Goal: Information Seeking & Learning: Learn about a topic

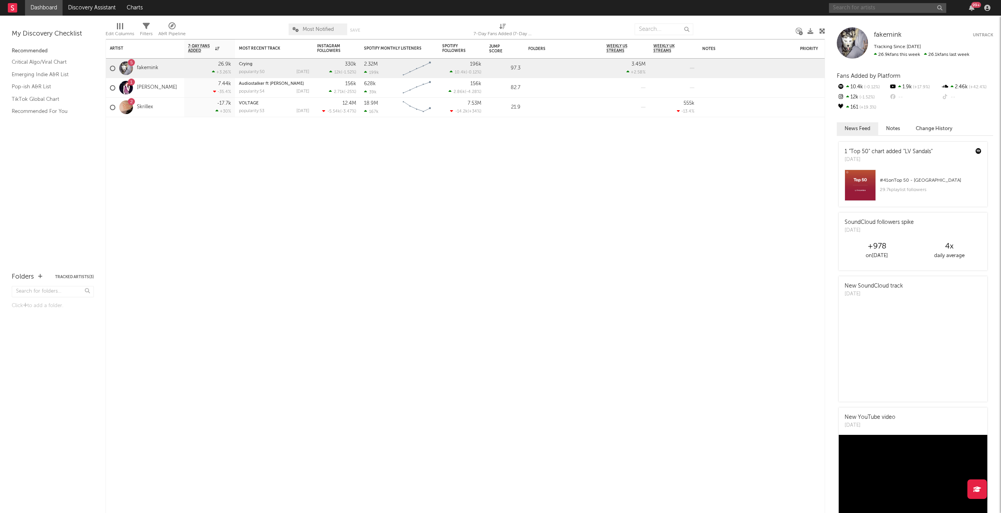
click at [852, 5] on input "text" at bounding box center [887, 8] width 117 height 10
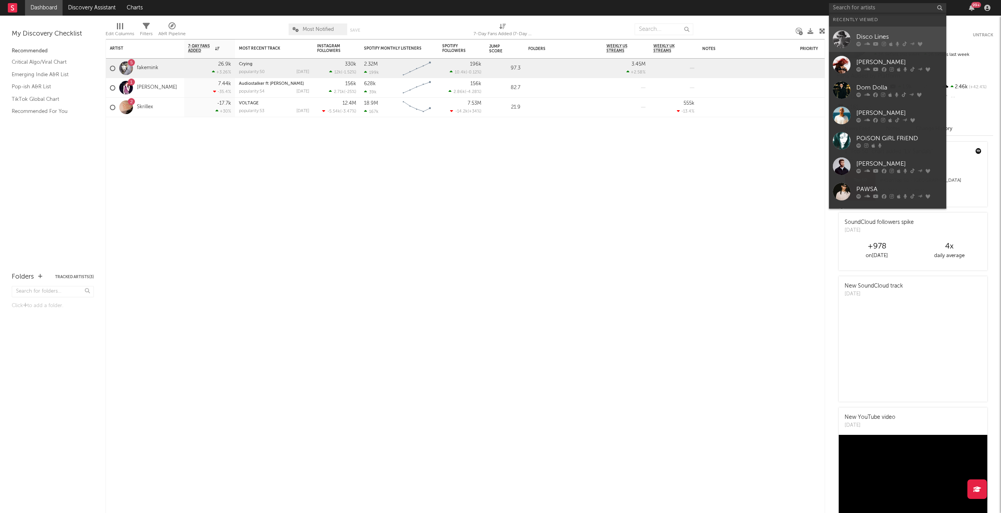
click at [882, 34] on div "Disco Lines" at bounding box center [899, 36] width 86 height 9
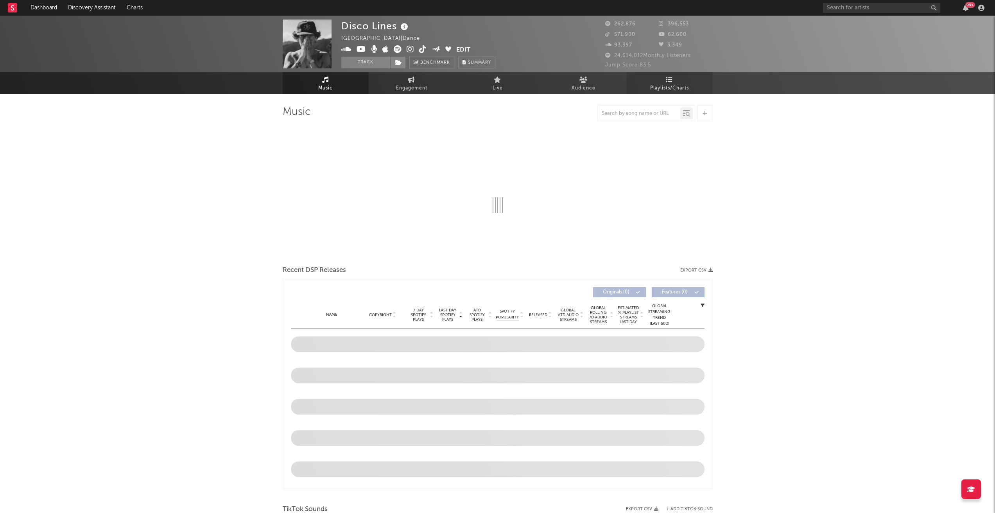
select select "6m"
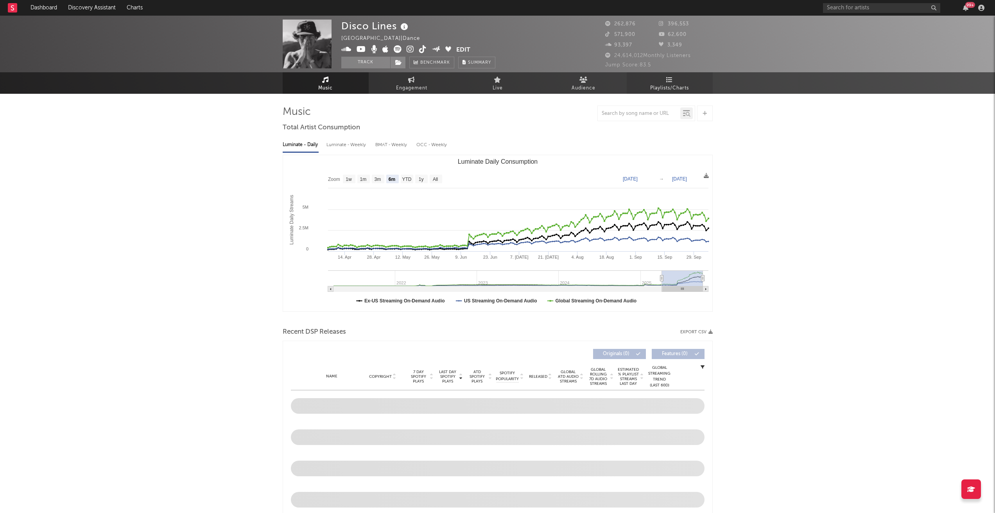
click at [672, 86] on span "Playlists/Charts" at bounding box center [669, 88] width 39 height 9
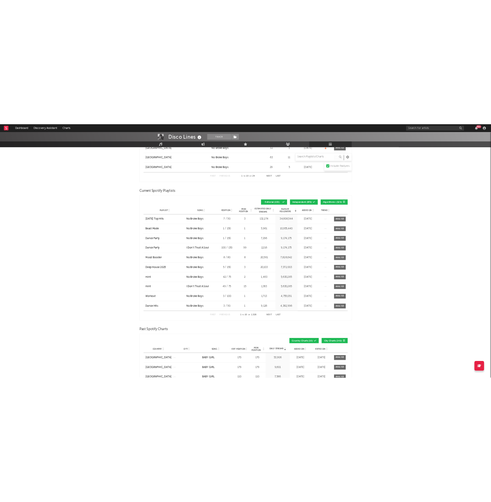
scroll to position [586, 0]
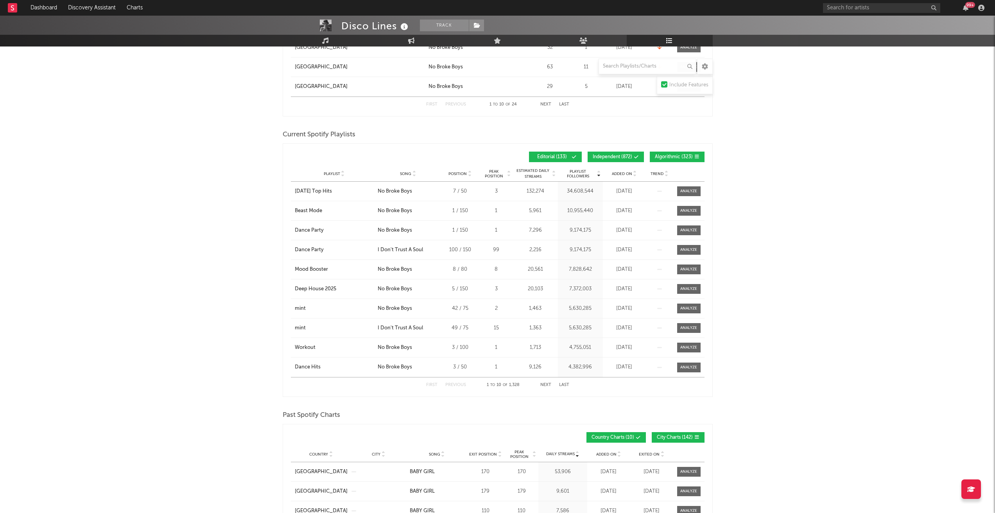
click at [623, 152] on button "Independent ( 872 )" at bounding box center [616, 157] width 56 height 11
click at [680, 153] on button "Algorithmic ( 323 )" at bounding box center [677, 157] width 55 height 11
click at [407, 172] on span "Song" at bounding box center [405, 174] width 11 height 5
click at [541, 383] on button "Next" at bounding box center [545, 385] width 11 height 4
click at [545, 384] on button "Next" at bounding box center [545, 385] width 11 height 4
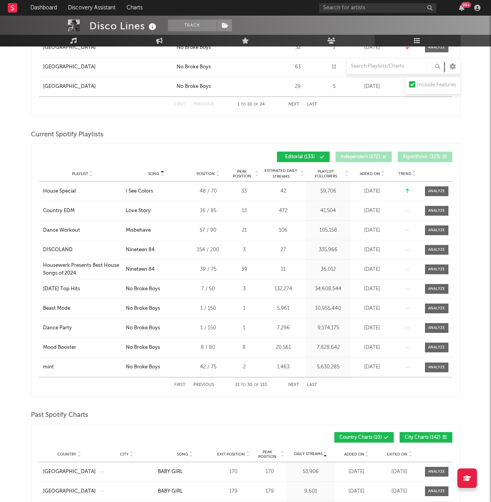
click at [280, 394] on div "Song Playlist Song Position Peak Position Playlist Followers Added On Trend Pos…" at bounding box center [246, 270] width 430 height 254
click at [293, 386] on button "Next" at bounding box center [294, 385] width 11 height 4
click at [292, 383] on button "Next" at bounding box center [294, 385] width 11 height 4
click at [293, 384] on button "Next" at bounding box center [294, 385] width 11 height 4
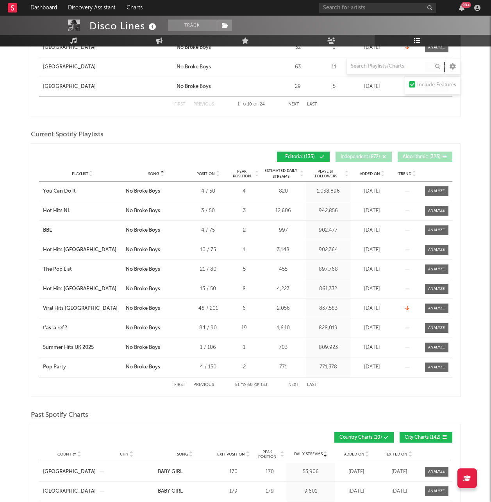
click at [292, 386] on button "Next" at bounding box center [294, 385] width 11 height 4
drag, startPoint x: 286, startPoint y: 398, endPoint x: 292, endPoint y: 393, distance: 7.8
click at [286, 398] on div "Playlists/Charts Include Features Export CSV Current Spotify Charts Country Cit…" at bounding box center [246, 374] width 430 height 1710
click at [295, 384] on button "Next" at bounding box center [294, 385] width 11 height 4
drag, startPoint x: 36, startPoint y: 307, endPoint x: 83, endPoint y: 309, distance: 46.6
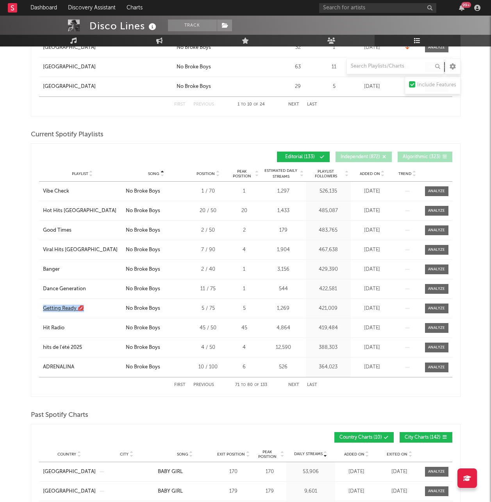
click at [83, 309] on div "Song Playlist Song Position Peak Position Playlist Followers Added On Trend Pos…" at bounding box center [246, 270] width 430 height 254
copy div "Getting Ready 💋"
drag, startPoint x: 255, startPoint y: 405, endPoint x: 300, endPoint y: 386, distance: 49.5
click at [255, 405] on div "Playlists/Charts Include Features Export CSV Current Spotify Charts Country Cit…" at bounding box center [246, 374] width 430 height 1710
click at [298, 385] on button "Next" at bounding box center [294, 385] width 11 height 4
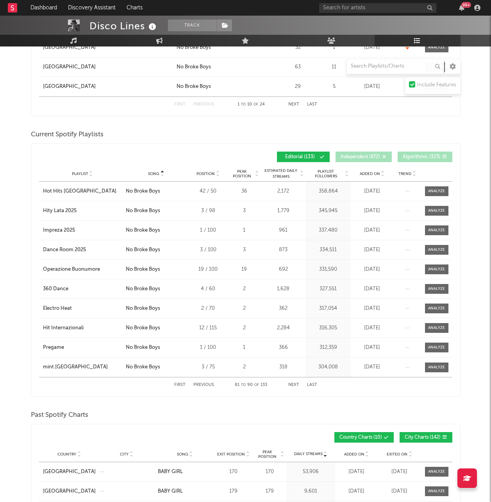
click at [289, 386] on button "Next" at bounding box center [294, 385] width 11 height 4
click at [284, 391] on div "First Previous 91 to 100 of 133 Next Last" at bounding box center [245, 385] width 143 height 15
click at [296, 385] on button "Next" at bounding box center [294, 385] width 11 height 4
click at [282, 389] on div "First Previous 101 to 110 of 133 Next Last" at bounding box center [245, 385] width 143 height 15
click at [294, 385] on button "Next" at bounding box center [294, 385] width 11 height 4
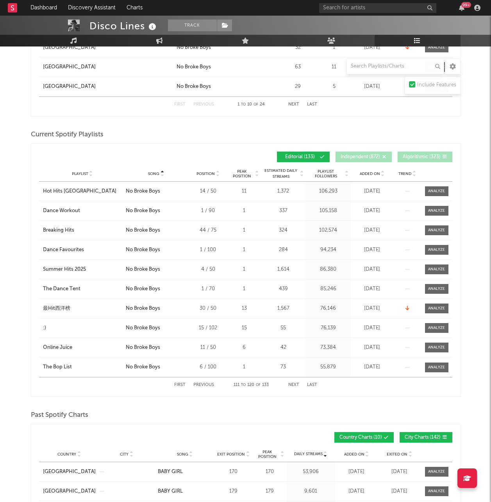
click at [294, 382] on div "First Previous 111 to 120 of 133 Next Last" at bounding box center [245, 385] width 143 height 15
click at [294, 383] on button "Next" at bounding box center [294, 385] width 11 height 4
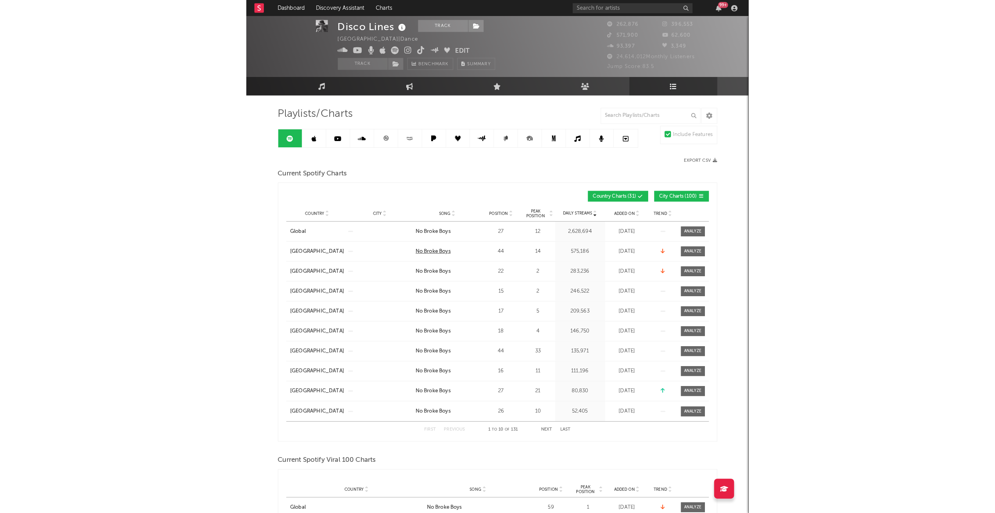
scroll to position [0, 0]
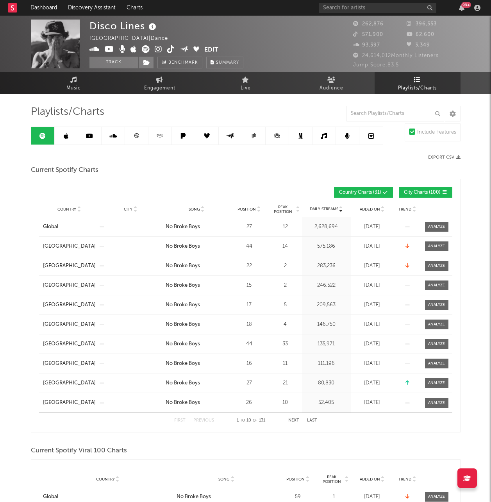
drag, startPoint x: 70, startPoint y: 137, endPoint x: 77, endPoint y: 140, distance: 7.8
click at [70, 137] on link at bounding box center [66, 136] width 23 height 18
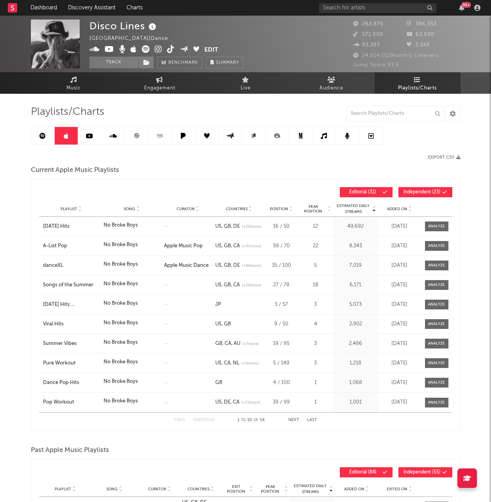
click at [418, 192] on span "Independent ( 23 )" at bounding box center [422, 192] width 37 height 5
click at [133, 209] on span "Song" at bounding box center [129, 209] width 11 height 5
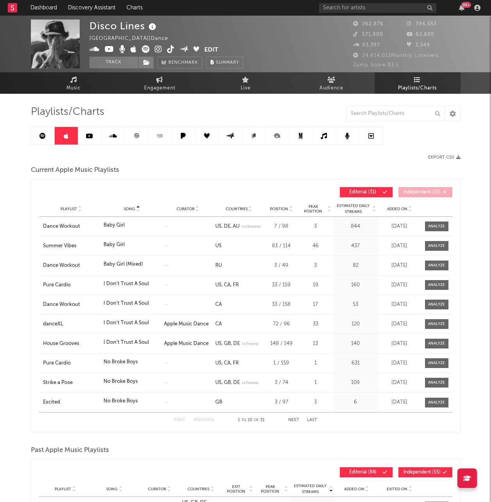
click at [292, 418] on div "First Previous 1 to 10 of 31 Next Last" at bounding box center [245, 420] width 143 height 15
click at [294, 418] on button "Next" at bounding box center [294, 420] width 11 height 4
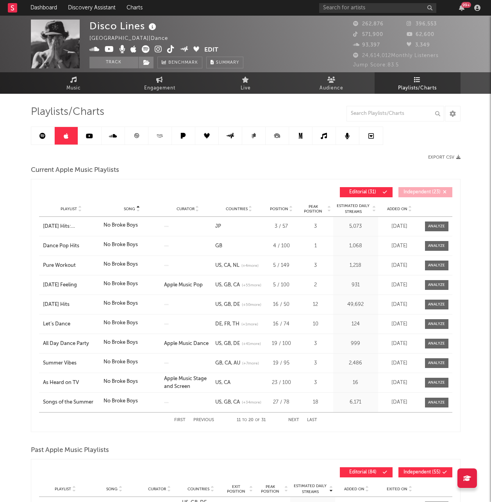
click at [206, 421] on button "Previous" at bounding box center [204, 420] width 21 height 4
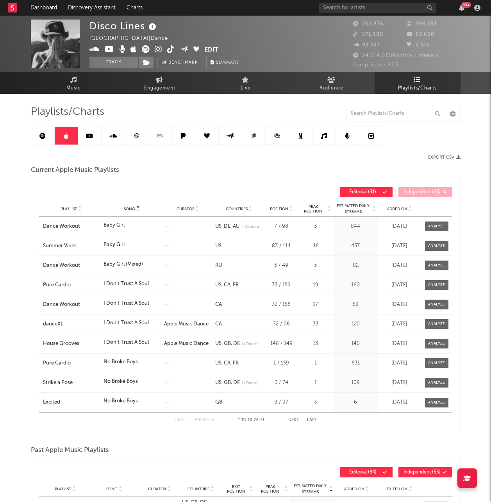
click at [292, 420] on button "Next" at bounding box center [294, 420] width 11 height 4
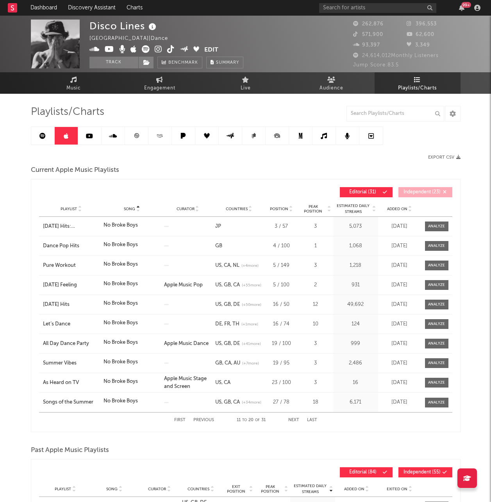
click at [293, 420] on button "Next" at bounding box center [294, 420] width 11 height 4
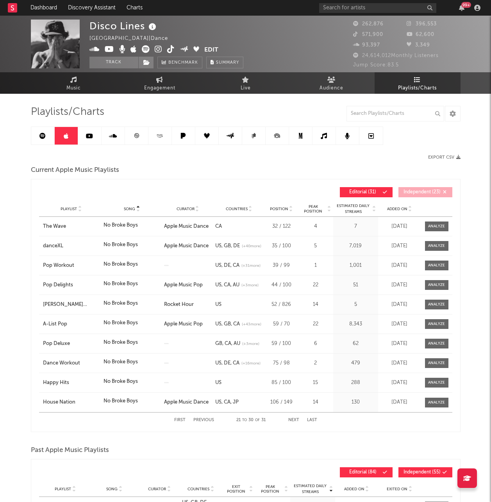
click at [291, 421] on button "Next" at bounding box center [294, 420] width 11 height 4
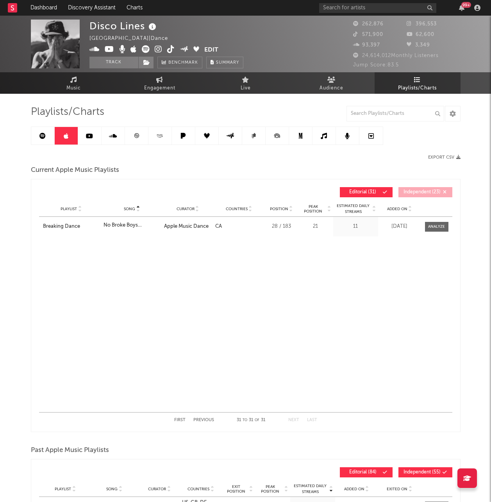
click at [221, 167] on div "Current Apple Music Playlists" at bounding box center [246, 170] width 430 height 13
click at [160, 139] on link at bounding box center [160, 136] width 23 height 18
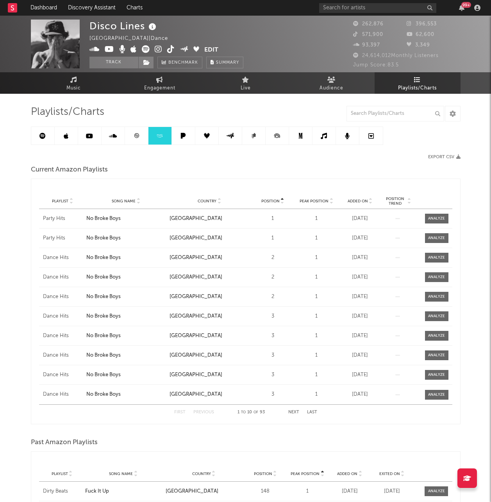
click at [130, 203] on span "Song Name" at bounding box center [124, 201] width 24 height 5
click at [291, 411] on button "Next" at bounding box center [294, 413] width 11 height 4
click at [297, 411] on button "Next" at bounding box center [294, 413] width 11 height 4
click at [297, 413] on button "Next" at bounding box center [294, 413] width 11 height 4
click at [292, 414] on button "Next" at bounding box center [294, 413] width 11 height 4
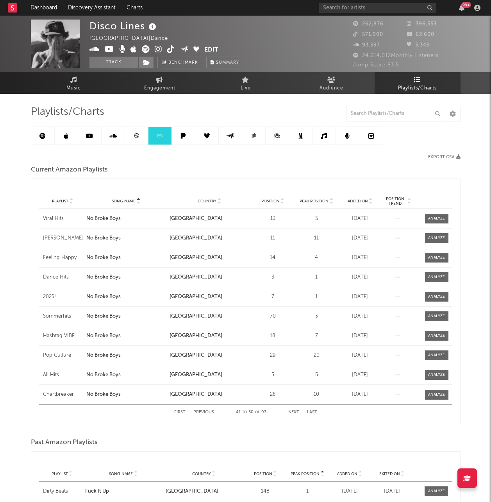
click at [292, 414] on button "Next" at bounding box center [294, 413] width 11 height 4
click at [296, 411] on button "Next" at bounding box center [294, 413] width 11 height 4
click at [291, 411] on button "Next" at bounding box center [294, 413] width 11 height 4
click at [112, 131] on link at bounding box center [113, 136] width 23 height 18
